Goal: Task Accomplishment & Management: Use online tool/utility

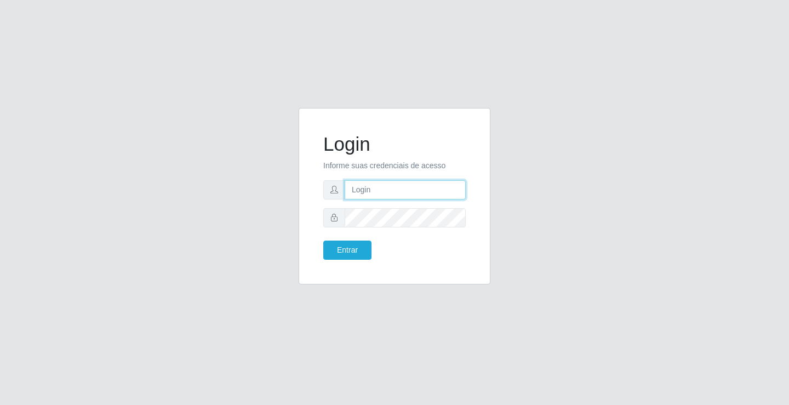
click at [366, 192] on input "text" at bounding box center [405, 189] width 121 height 19
type input "zivaneide@ideal"
click at [323, 241] on button "Entrar" at bounding box center [347, 250] width 48 height 19
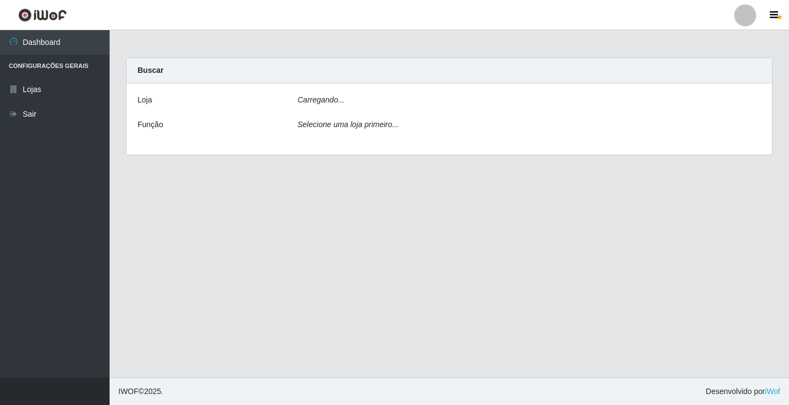
click at [349, 249] on main "Carregando... Buscar [PERSON_NAME]... Função Selecione uma loja primeiro..." at bounding box center [449, 203] width 679 height 347
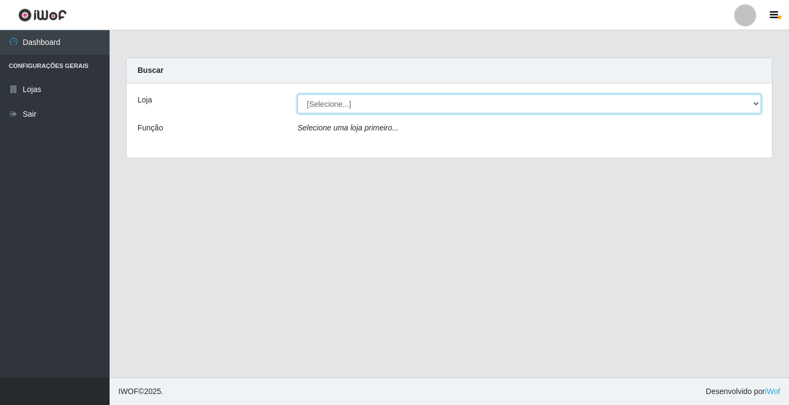
click at [755, 105] on select "[Selecione...] Ideal - Conceição" at bounding box center [530, 103] width 464 height 19
select select "231"
click at [298, 94] on select "[Selecione...] Ideal - Conceição" at bounding box center [530, 103] width 464 height 19
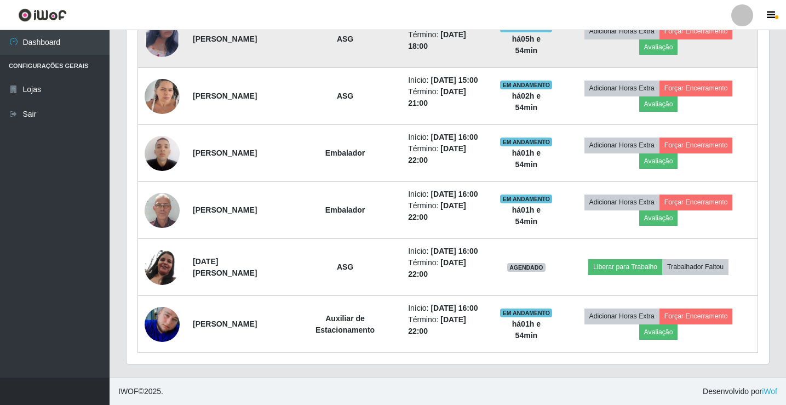
scroll to position [603, 0]
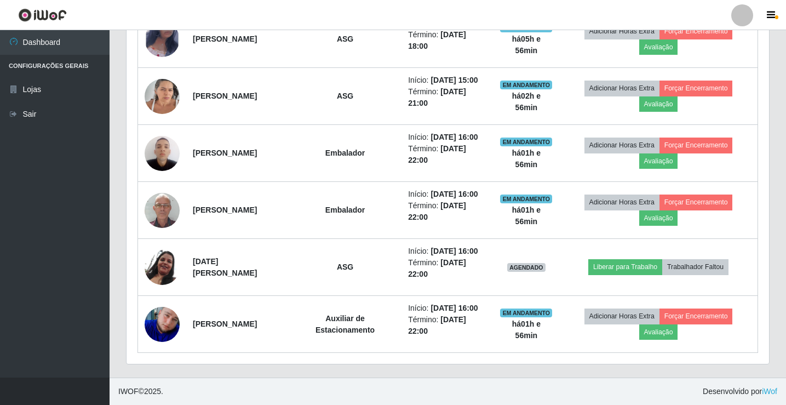
click at [25, 192] on ul "Dashboard Configurações Gerais Lojas Sair" at bounding box center [55, 203] width 110 height 347
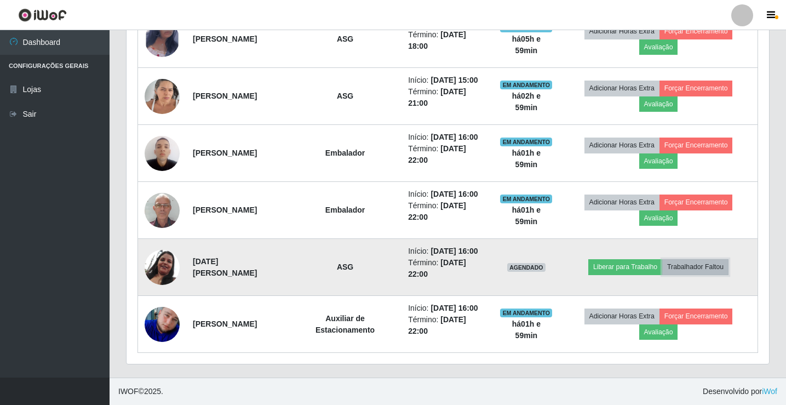
click at [722, 259] on button "Trabalhador Faltou" at bounding box center [695, 266] width 66 height 15
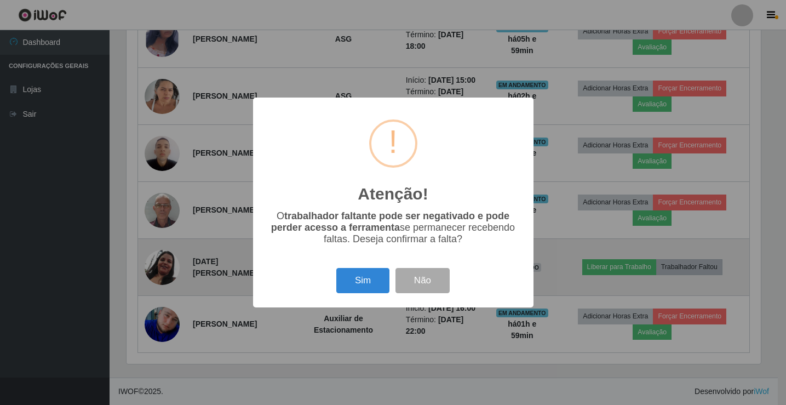
scroll to position [227, 637]
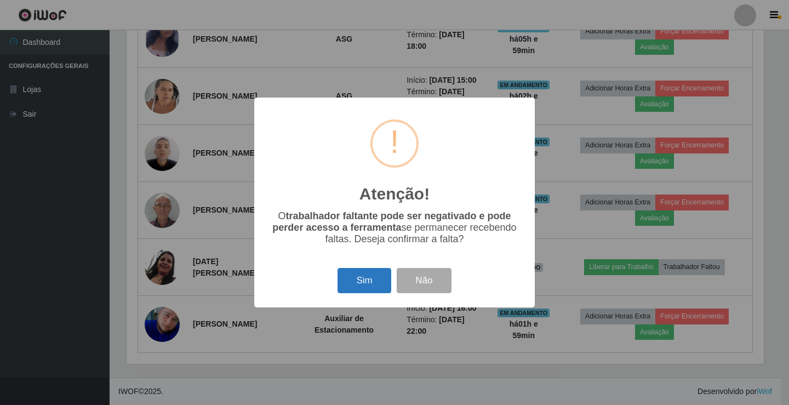
click at [378, 281] on button "Sim" at bounding box center [364, 281] width 53 height 26
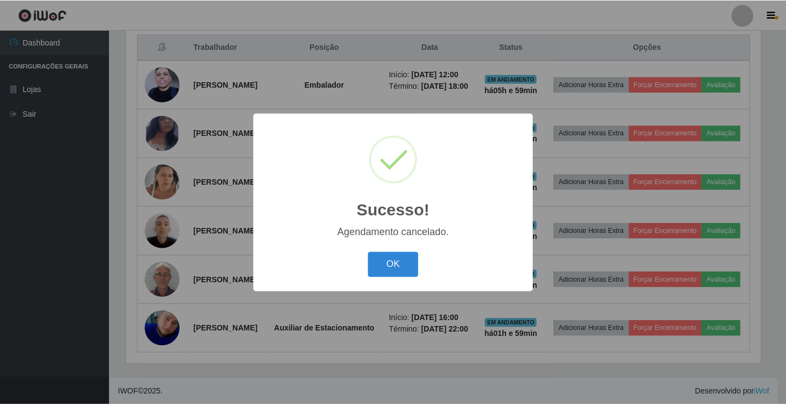
scroll to position [539, 0]
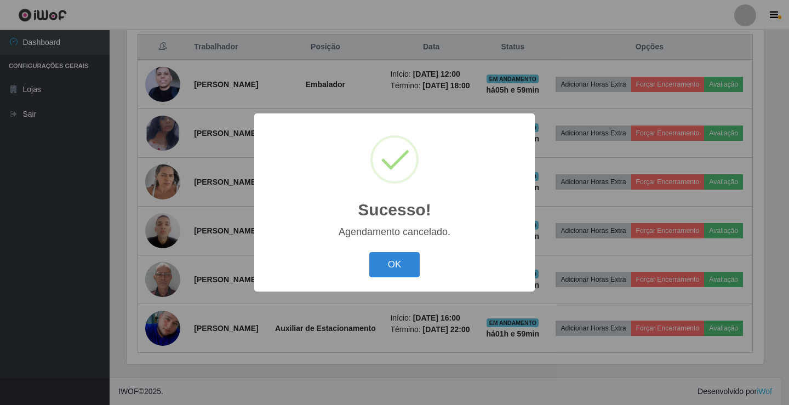
click at [369, 252] on button "OK" at bounding box center [394, 265] width 51 height 26
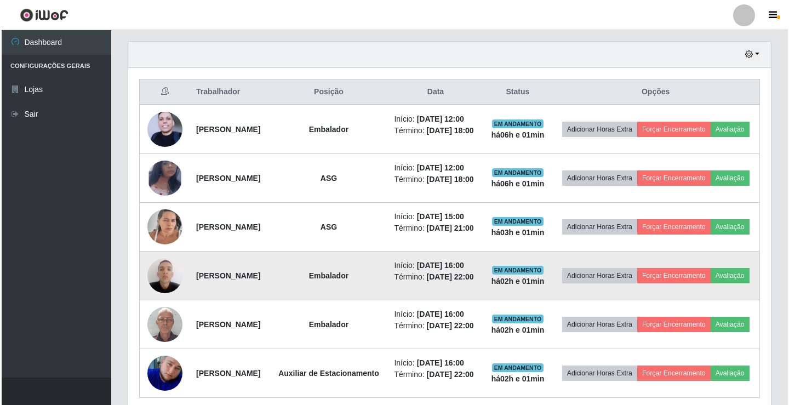
scroll to position [374, 0]
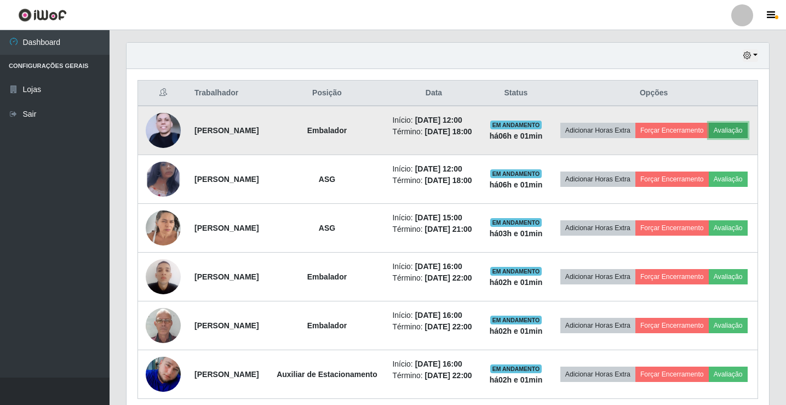
click at [709, 138] on button "Avaliação" at bounding box center [728, 130] width 39 height 15
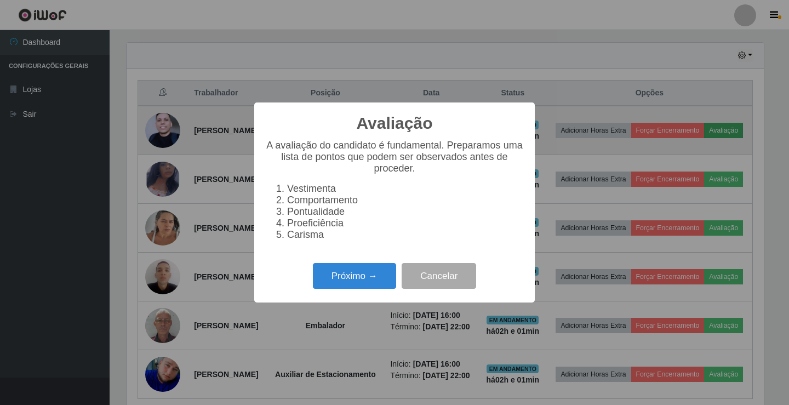
scroll to position [227, 637]
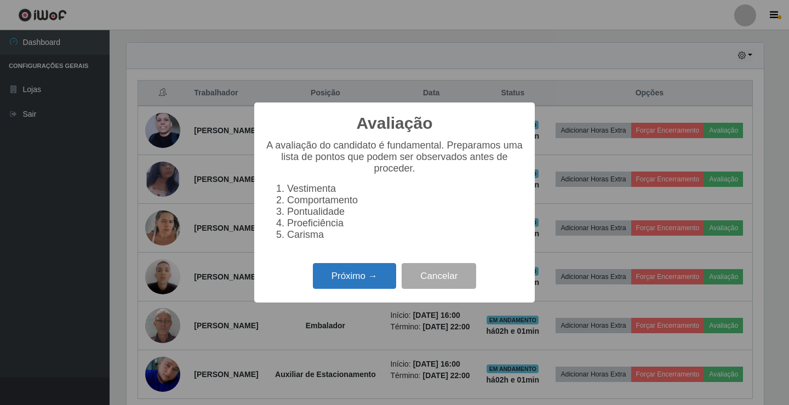
click at [359, 278] on button "Próximo →" at bounding box center [354, 276] width 83 height 26
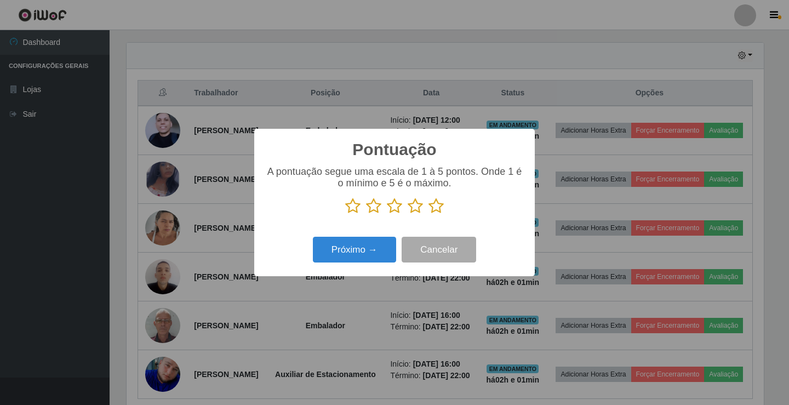
click at [415, 207] on icon at bounding box center [415, 206] width 15 height 16
click at [408, 214] on input "radio" at bounding box center [408, 214] width 0 height 0
click at [375, 245] on button "Próximo →" at bounding box center [354, 250] width 83 height 26
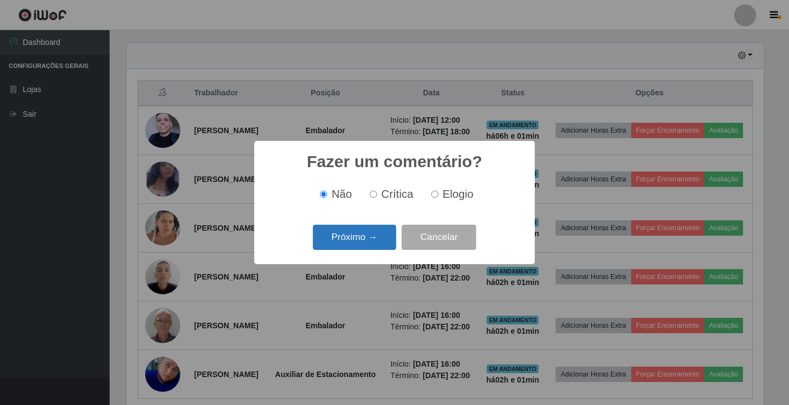
click at [371, 236] on button "Próximo →" at bounding box center [354, 238] width 83 height 26
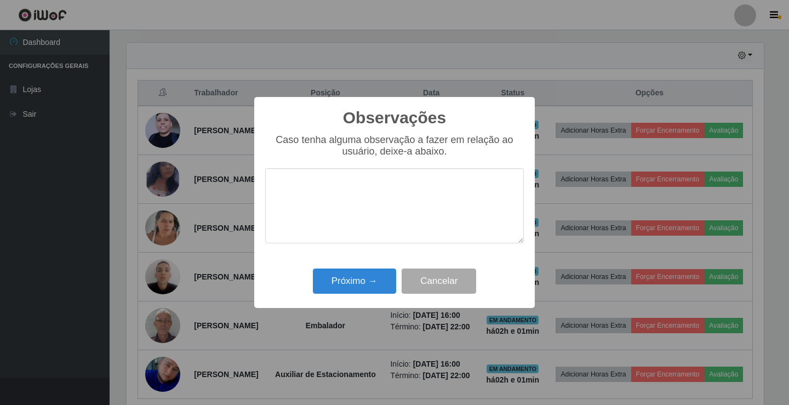
click at [321, 211] on textarea at bounding box center [394, 205] width 259 height 75
type textarea "ativo"
click at [370, 289] on button "Próximo →" at bounding box center [354, 281] width 83 height 26
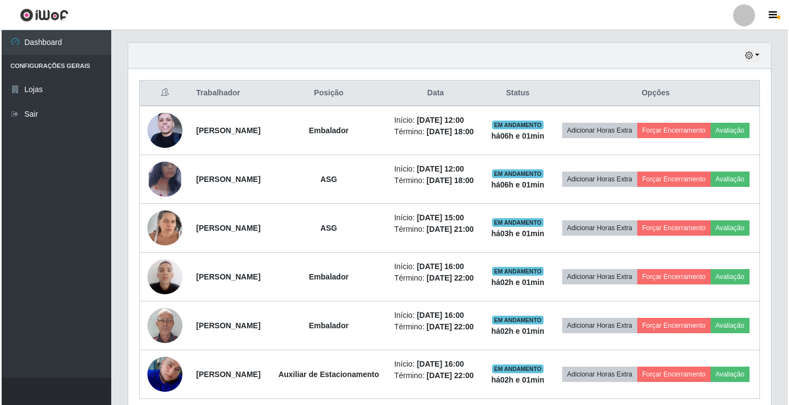
scroll to position [227, 643]
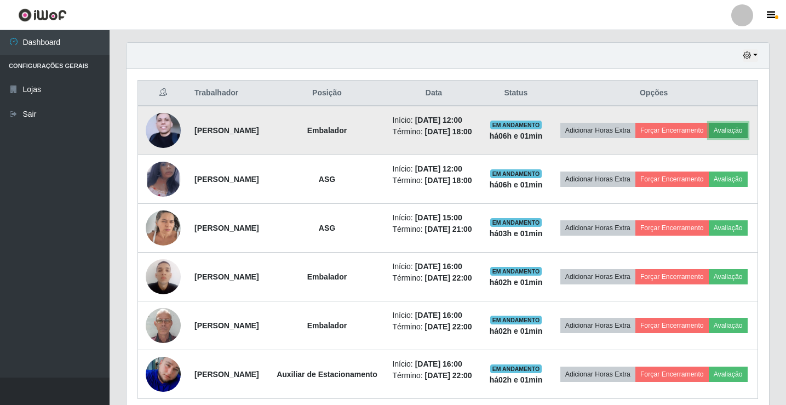
click at [709, 138] on button "Avaliação" at bounding box center [728, 130] width 39 height 15
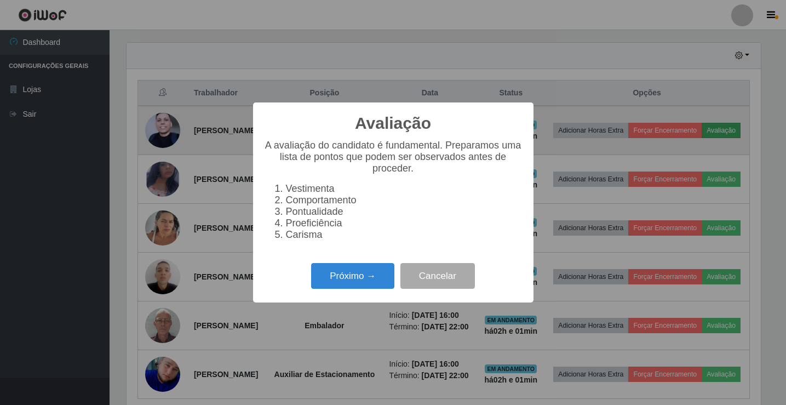
scroll to position [227, 637]
click at [678, 140] on div "Avaliação × A avaliação do candidato é fundamental. Preparamos uma lista de pon…" at bounding box center [394, 202] width 789 height 405
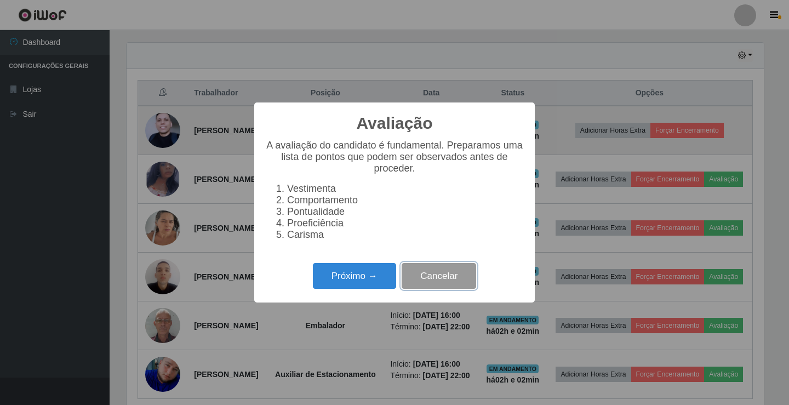
click at [422, 276] on button "Cancelar" at bounding box center [439, 276] width 75 height 26
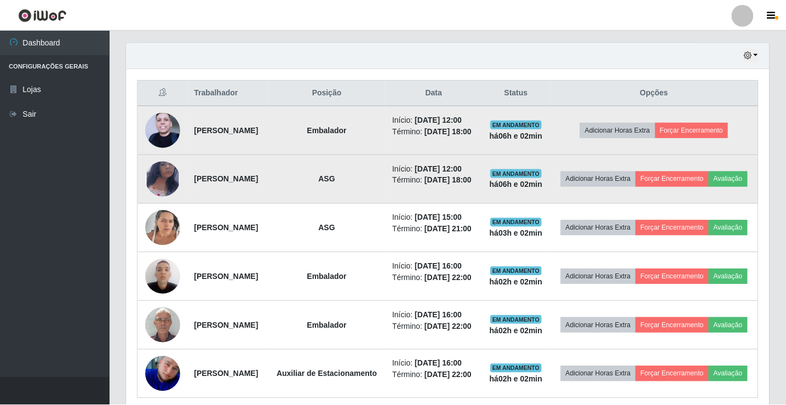
scroll to position [227, 643]
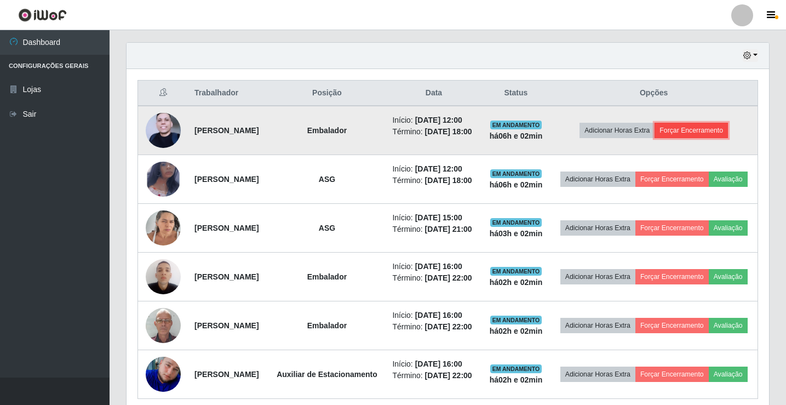
click at [695, 138] on button "Forçar Encerramento" at bounding box center [691, 130] width 73 height 15
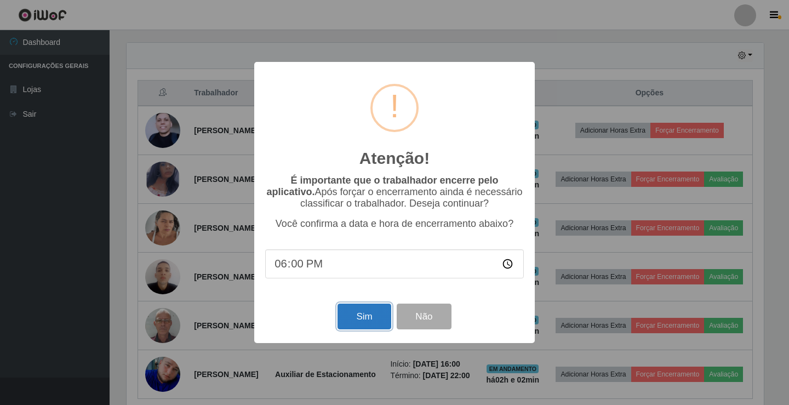
click at [344, 324] on button "Sim" at bounding box center [364, 317] width 53 height 26
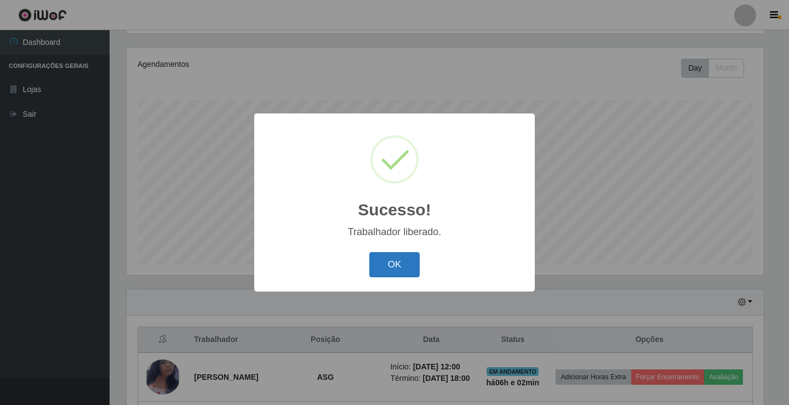
click at [389, 272] on button "OK" at bounding box center [394, 265] width 51 height 26
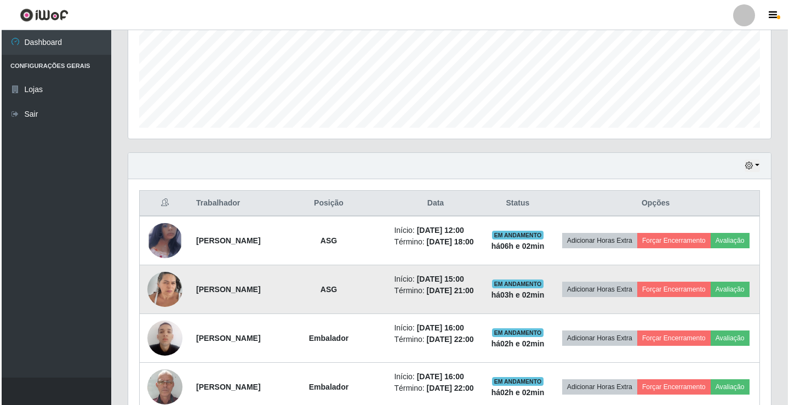
scroll to position [292, 0]
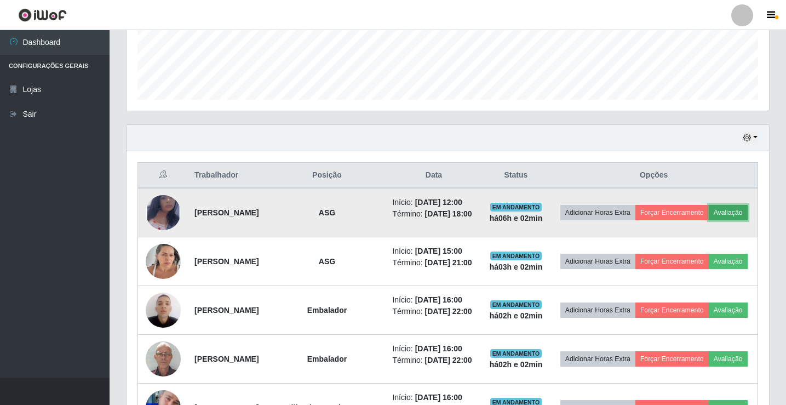
click at [709, 220] on button "Avaliação" at bounding box center [728, 212] width 39 height 15
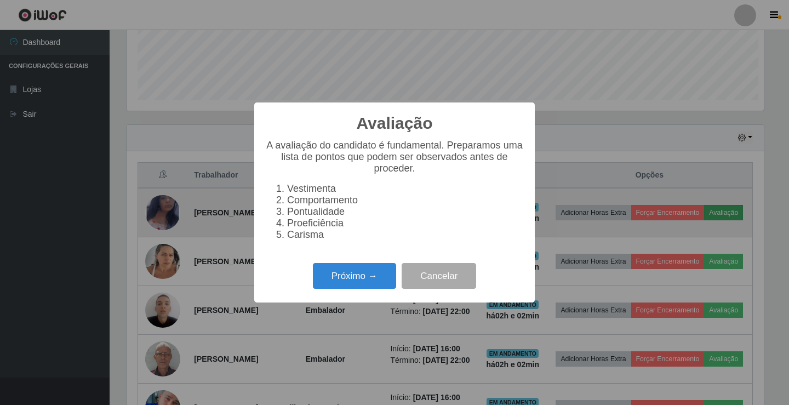
scroll to position [227, 637]
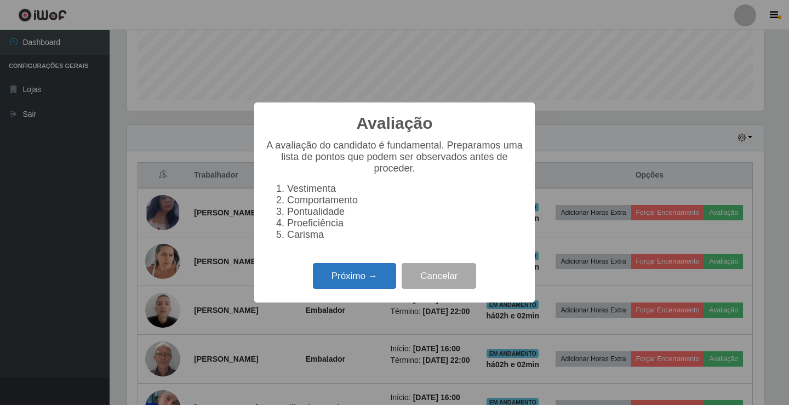
click at [374, 285] on button "Próximo →" at bounding box center [354, 276] width 83 height 26
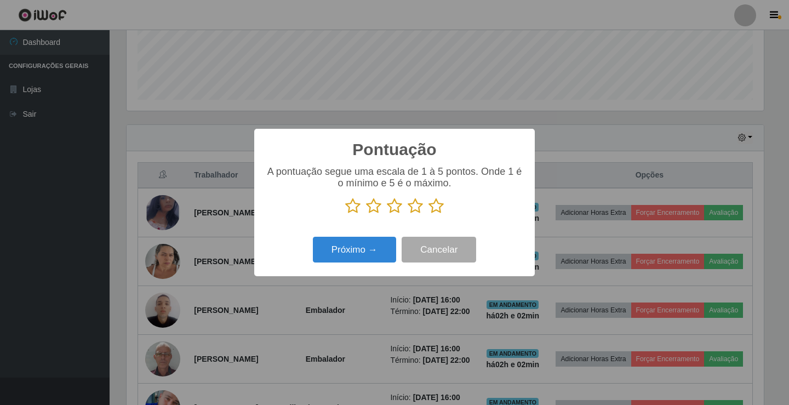
scroll to position [547672, 547263]
click at [412, 209] on icon at bounding box center [415, 206] width 15 height 16
click at [408, 214] on input "radio" at bounding box center [408, 214] width 0 height 0
click at [374, 238] on div "Próximo → Cancelar" at bounding box center [394, 249] width 259 height 31
click at [368, 250] on button "Próximo →" at bounding box center [354, 250] width 83 height 26
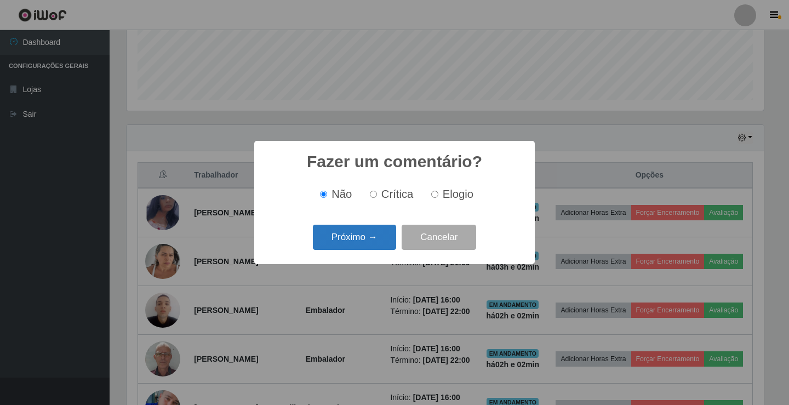
click at [354, 236] on button "Próximo →" at bounding box center [354, 238] width 83 height 26
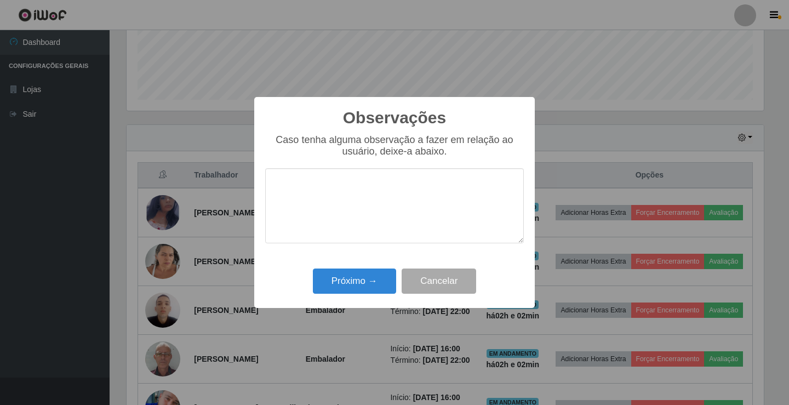
click at [327, 218] on textarea at bounding box center [394, 205] width 259 height 75
type textarea "ativa"
click at [360, 276] on button "Próximo →" at bounding box center [354, 281] width 83 height 26
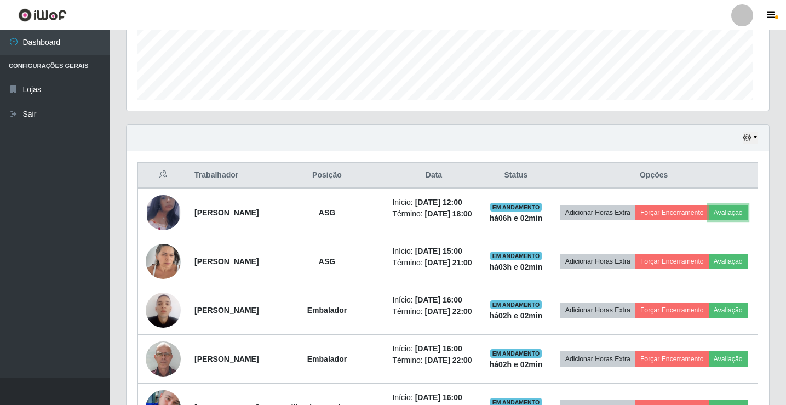
scroll to position [227, 643]
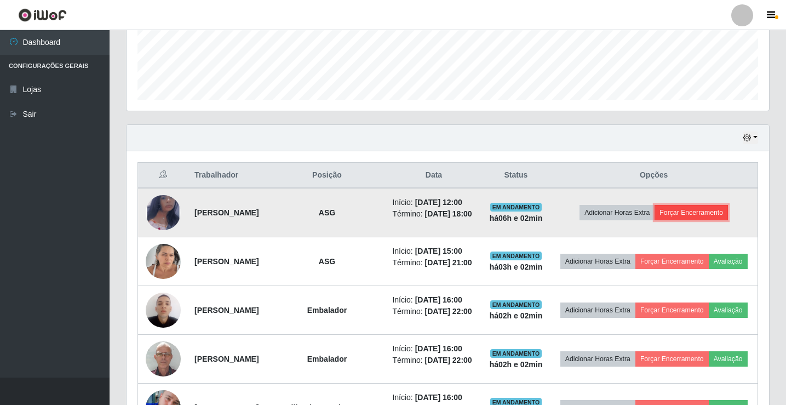
click at [711, 220] on button "Forçar Encerramento" at bounding box center [691, 212] width 73 height 15
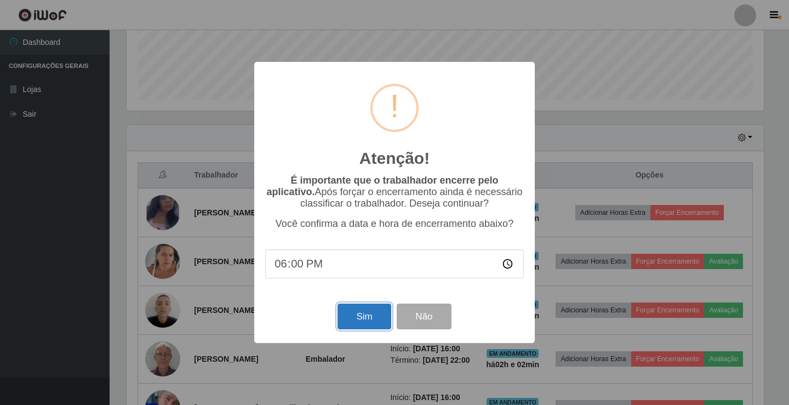
click at [354, 323] on button "Sim" at bounding box center [364, 317] width 53 height 26
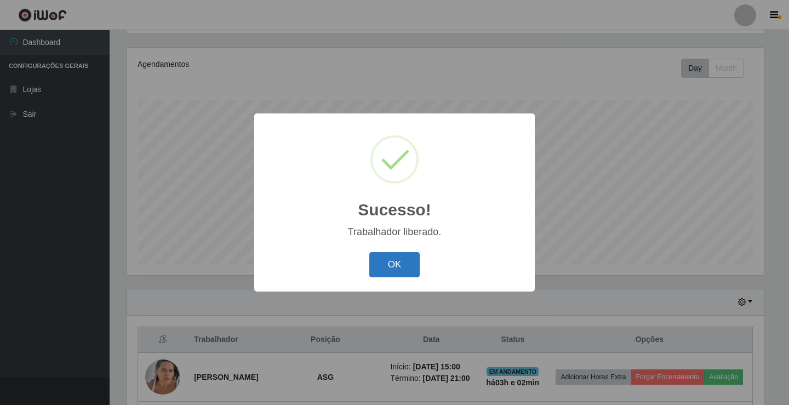
click at [391, 262] on button "OK" at bounding box center [394, 265] width 51 height 26
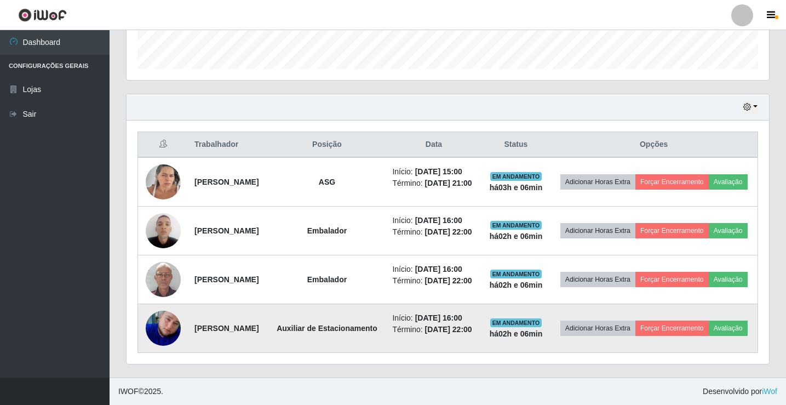
scroll to position [402, 0]
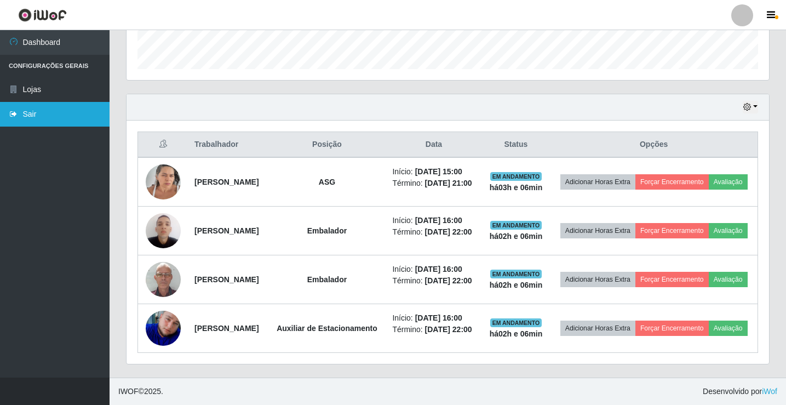
click at [25, 111] on link "Sair" at bounding box center [55, 114] width 110 height 25
